Goal: Find specific page/section: Find specific page/section

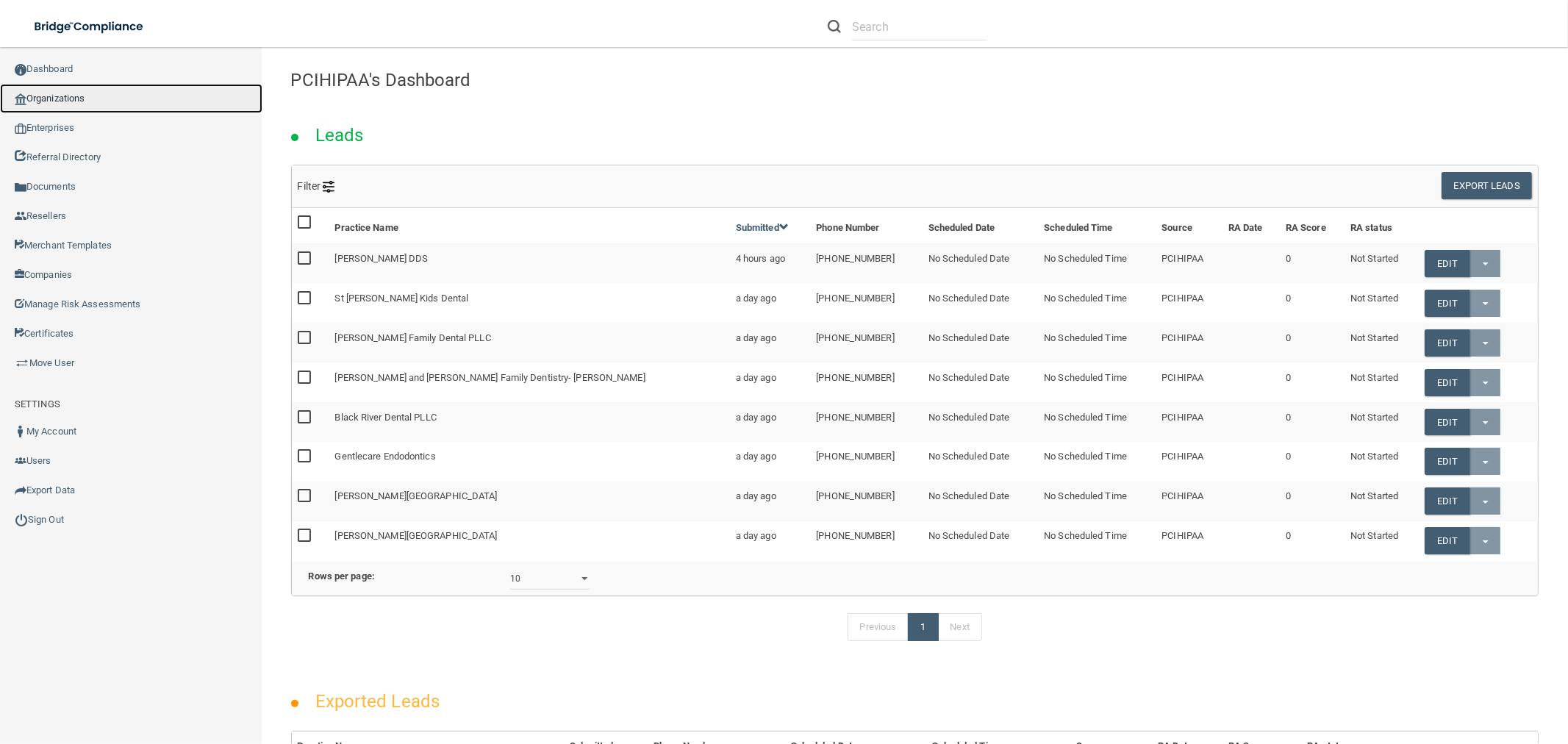
click at [186, 101] on link "Organizations" at bounding box center [131, 98] width 262 height 29
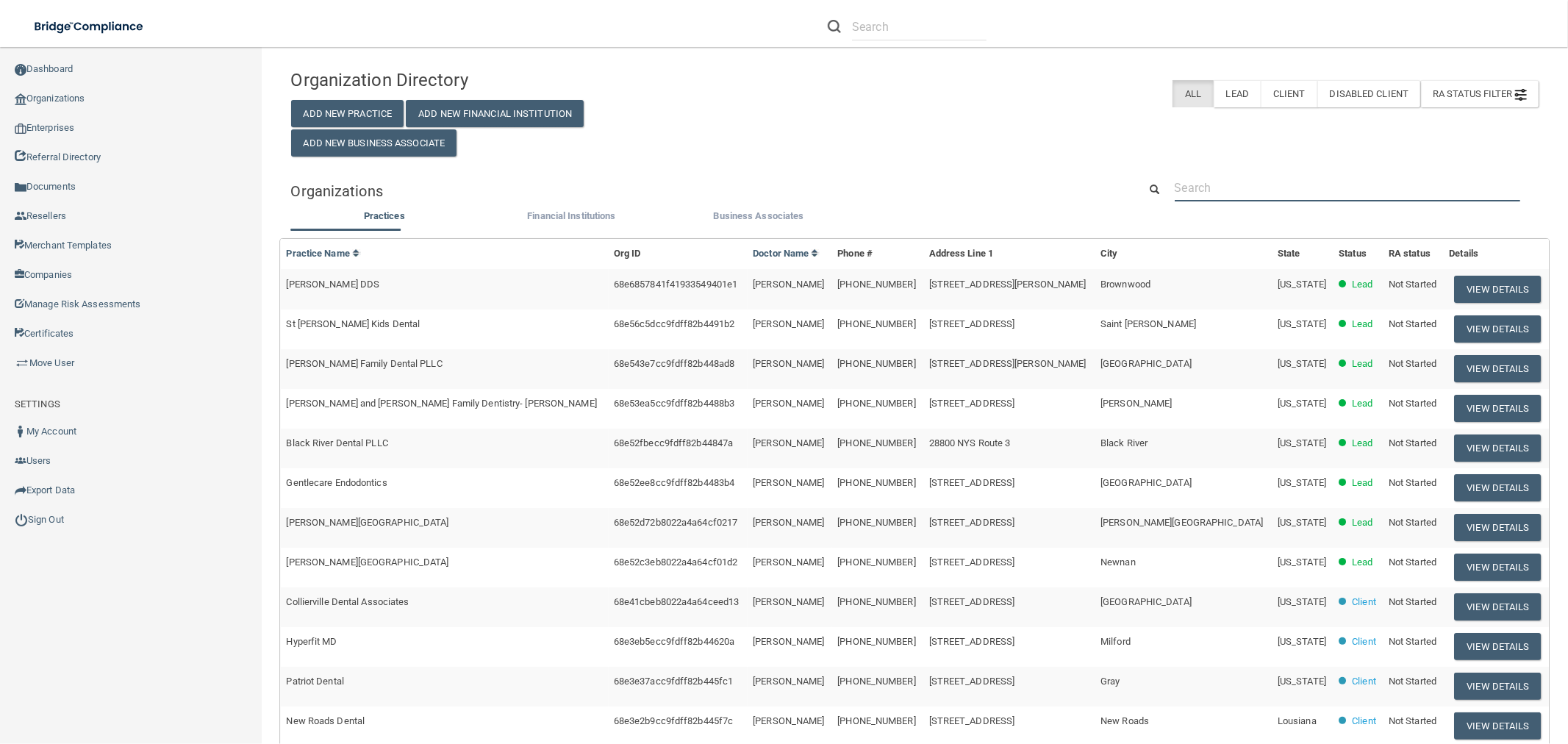
click at [1281, 200] on input "text" at bounding box center [1347, 188] width 345 height 27
paste input "Premier Oral Surgery and Implantology - [GEOGRAPHIC_DATA]"
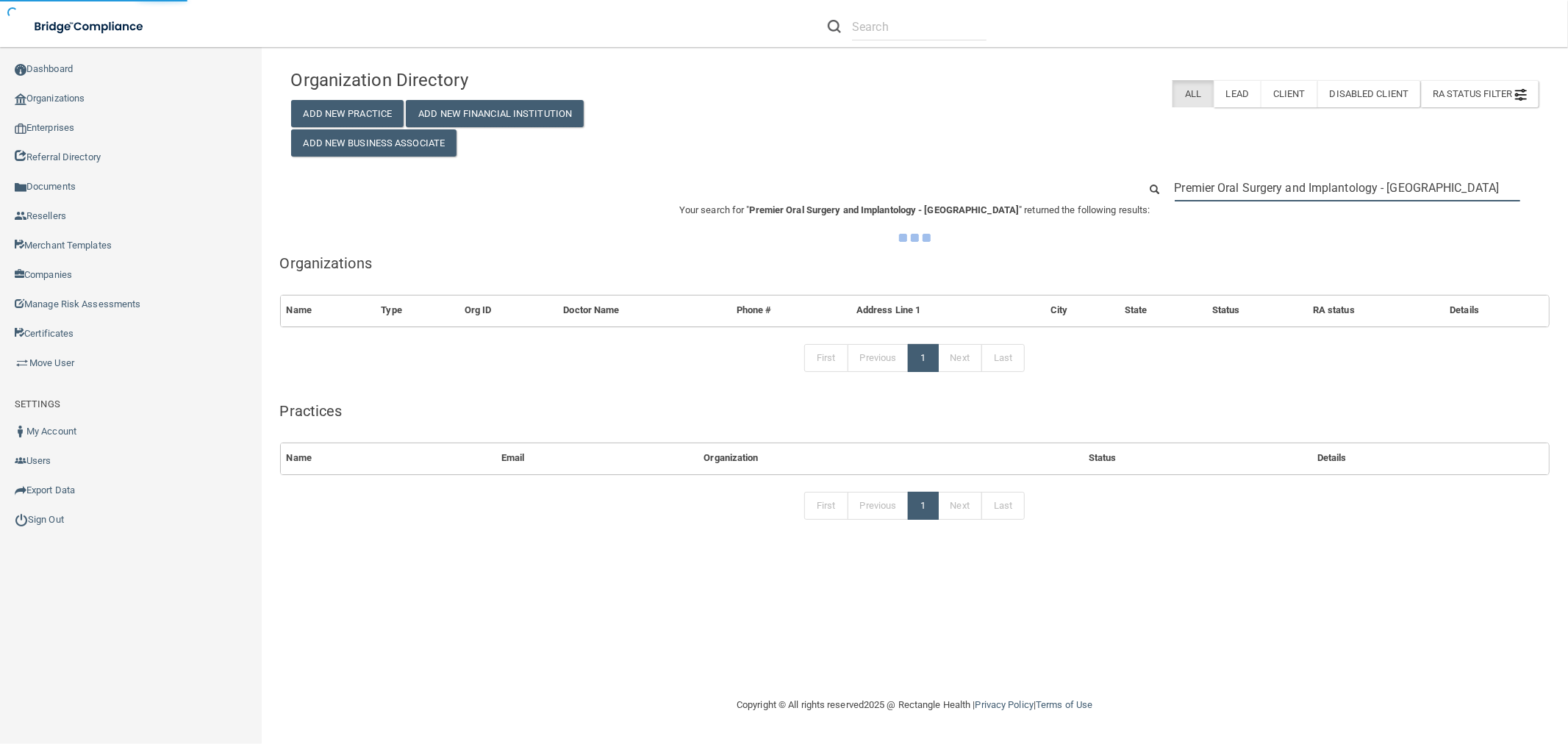
type input "Premier Oral Surgery and Implantology - [GEOGRAPHIC_DATA]"
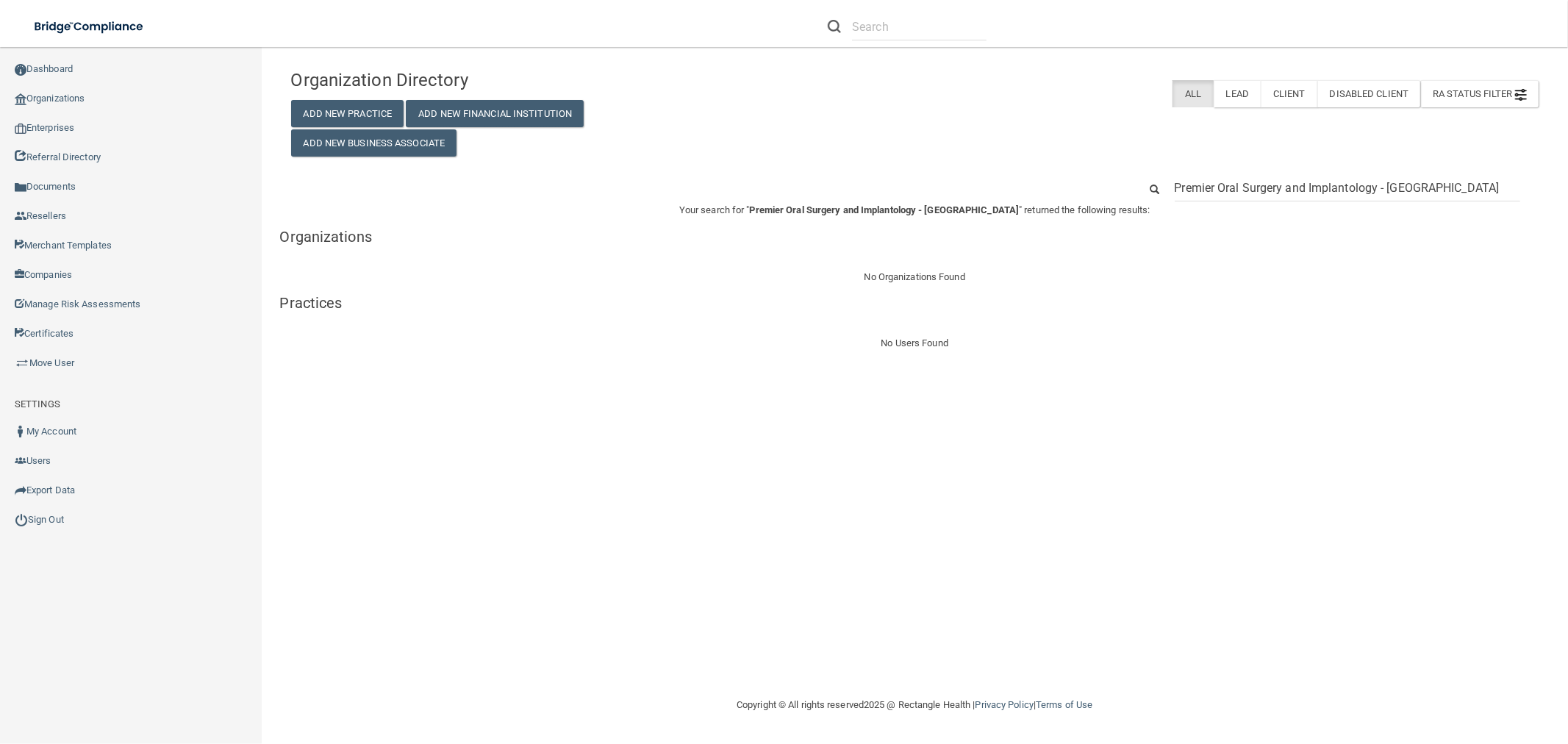
drag, startPoint x: 1438, startPoint y: 180, endPoint x: 1379, endPoint y: 191, distance: 60.0
click at [1379, 191] on input "Premier Oral Surgery and Implantology - [GEOGRAPHIC_DATA]" at bounding box center [1347, 188] width 345 height 27
type input "Premier Oral Surgery and Implantology"
click at [1261, 199] on input "Premier Oral Surgery and Implantology" at bounding box center [1347, 188] width 345 height 27
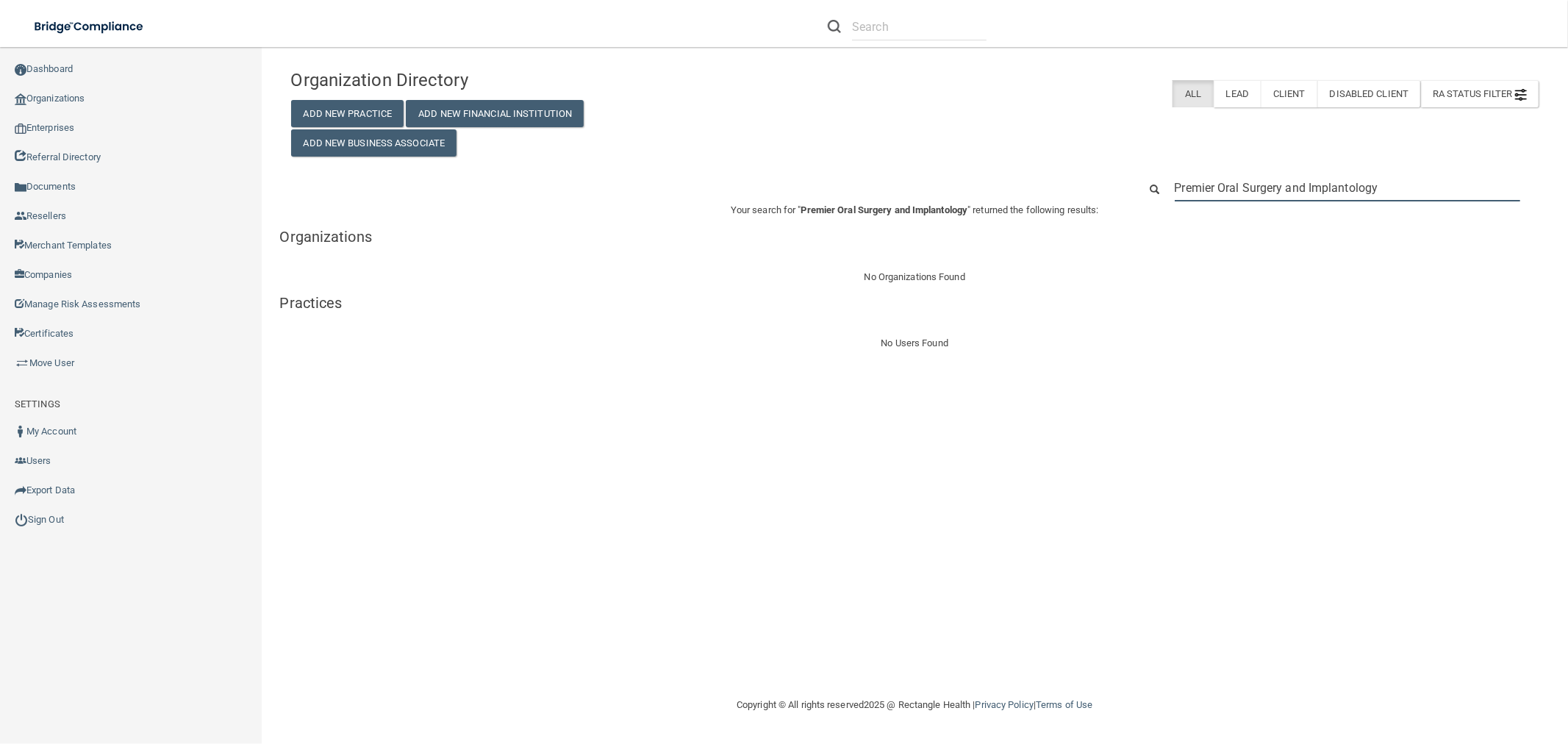
click at [1261, 199] on input "Premier Oral Surgery and Implantology" at bounding box center [1347, 188] width 345 height 27
paste input "And Implantology Center - [GEOGRAPHIC_DATA]"
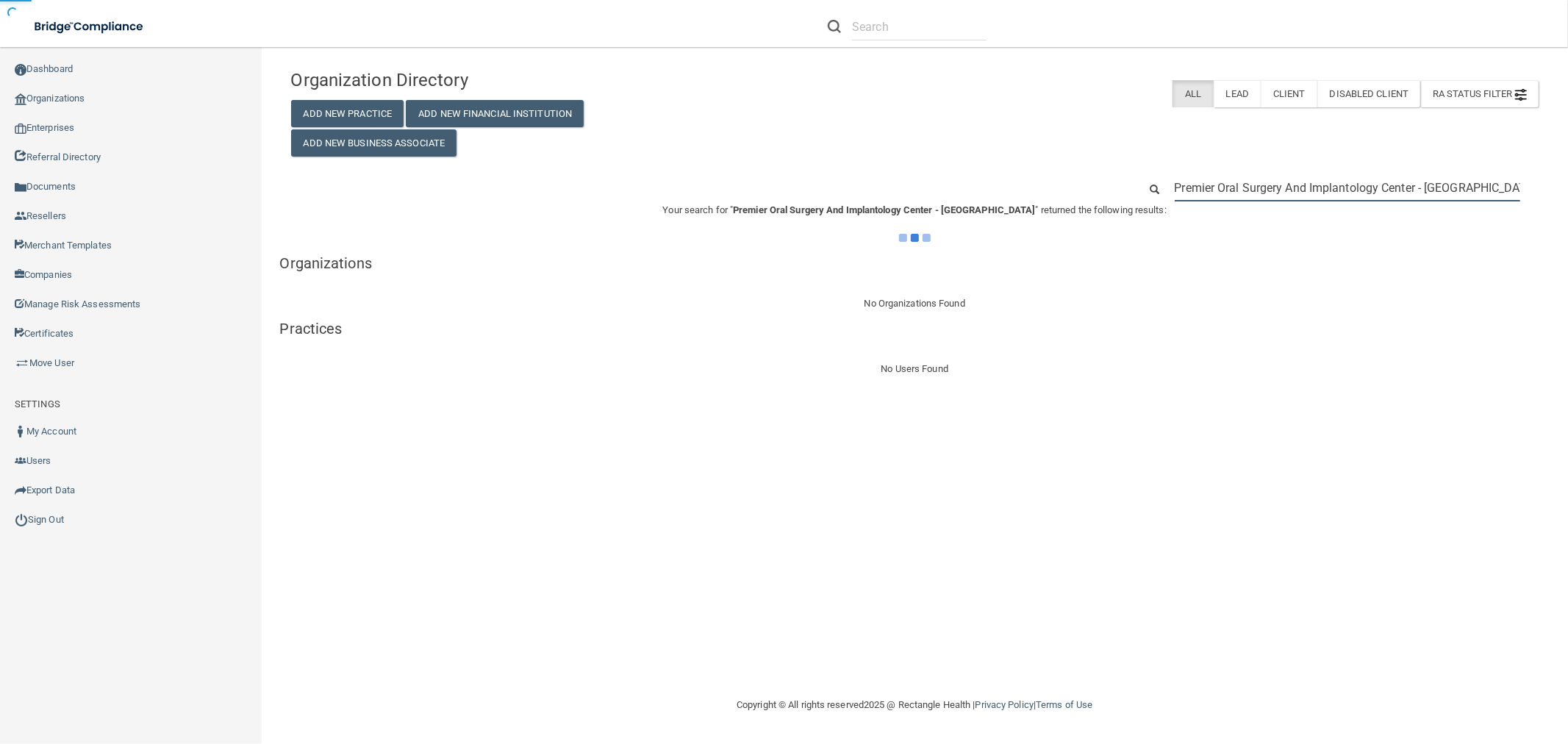
type input "Premier Oral Surgery And Implantology Center - [GEOGRAPHIC_DATA]"
